Goal: Navigation & Orientation: Find specific page/section

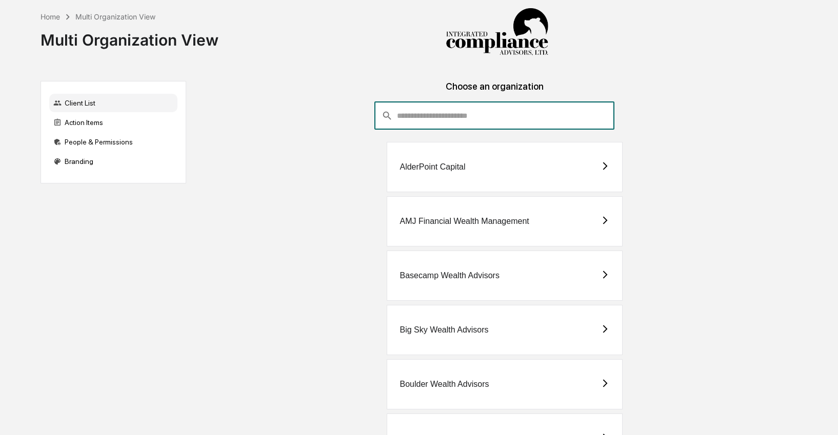
click at [436, 106] on input "consultant-dashboard__filter-organizations-search-bar" at bounding box center [505, 116] width 217 height 28
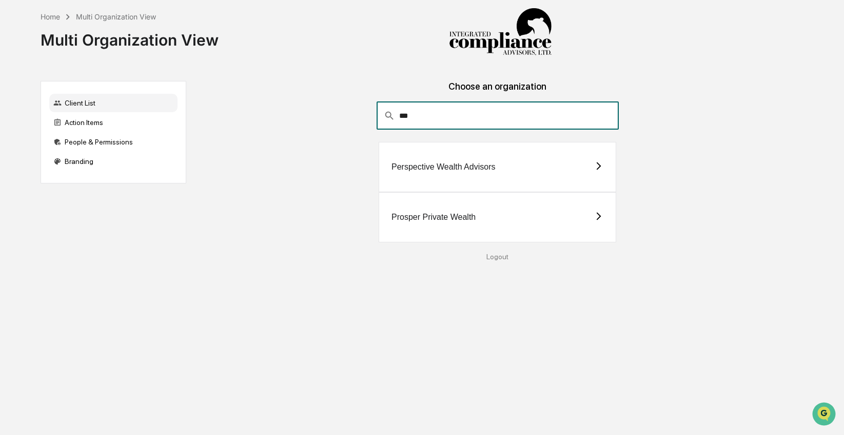
type input "***"
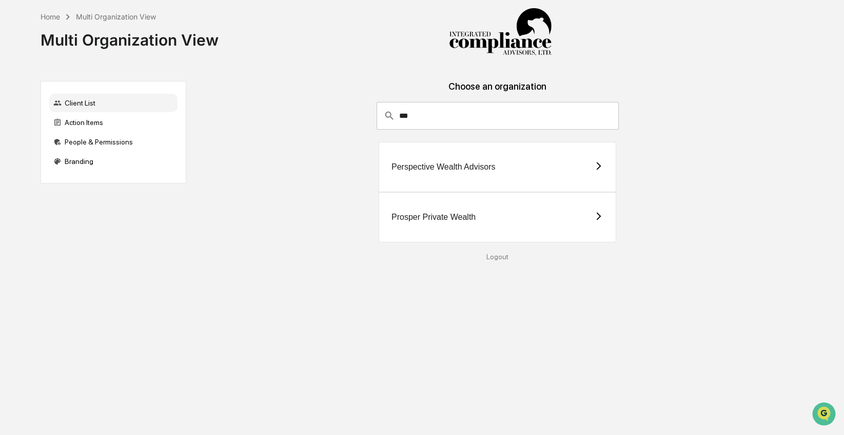
click at [456, 177] on div "Perspective Wealth Advisors" at bounding box center [497, 167] width 237 height 50
